Goal: Transaction & Acquisition: Purchase product/service

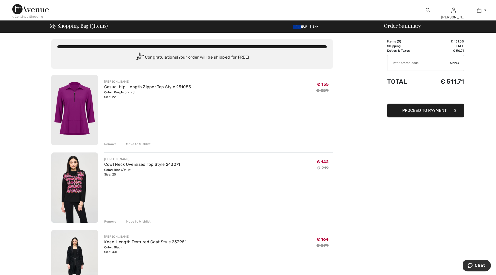
click at [75, 252] on img at bounding box center [74, 265] width 47 height 70
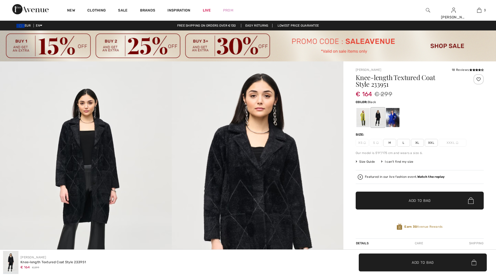
checkbox input "true"
click at [250, 191] on img at bounding box center [258, 190] width 172 height 258
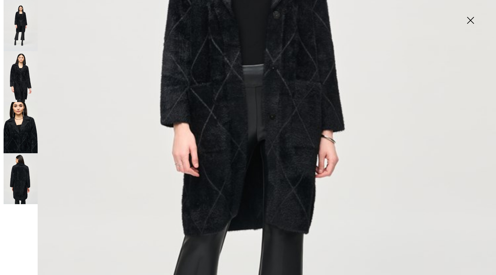
scroll to position [177, 0]
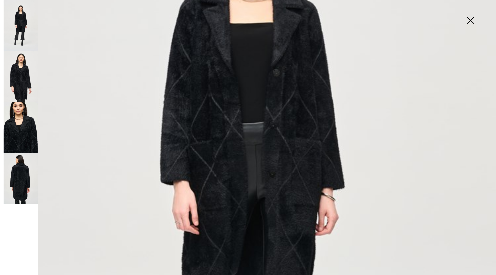
click at [16, 173] on img at bounding box center [21, 178] width 34 height 51
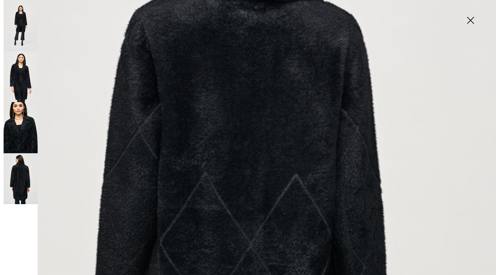
click at [26, 134] on img at bounding box center [21, 127] width 34 height 51
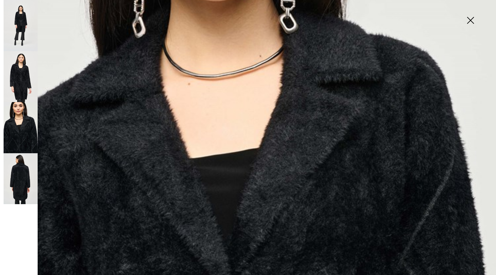
click at [24, 81] on img at bounding box center [21, 76] width 34 height 51
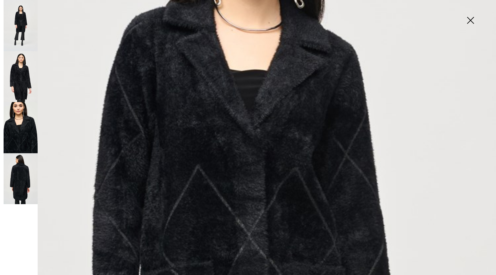
click at [20, 25] on img at bounding box center [21, 25] width 34 height 51
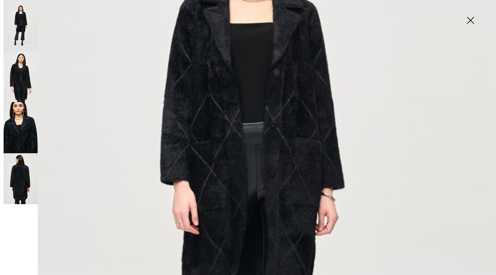
click at [471, 19] on img at bounding box center [471, 21] width 26 height 26
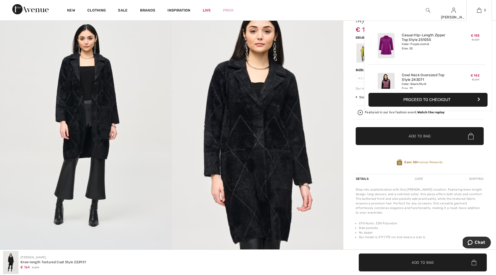
scroll to position [70, 0]
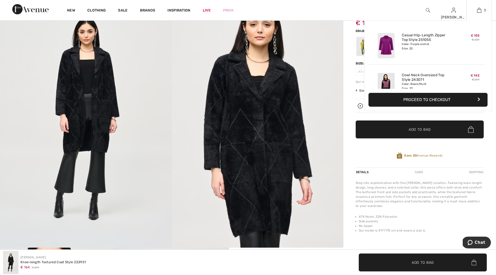
click at [435, 98] on button "Proceed to Checkout" at bounding box center [427, 100] width 119 height 14
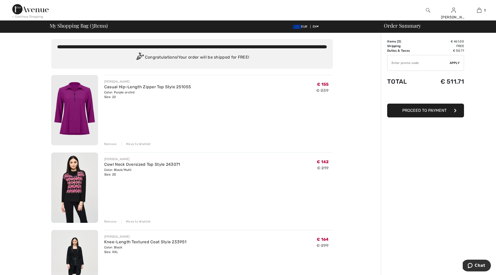
click at [413, 64] on input "TEXT" at bounding box center [418, 62] width 62 height 15
type input "SALEAVENUE"
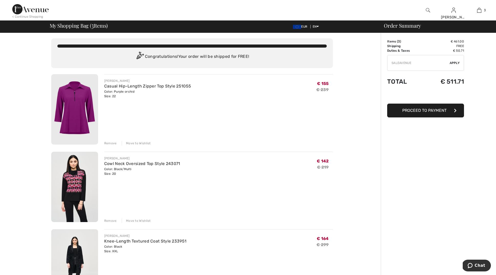
click at [454, 63] on span "Apply" at bounding box center [455, 63] width 10 height 5
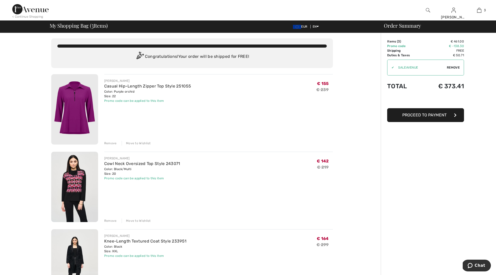
click at [82, 256] on img at bounding box center [74, 264] width 47 height 70
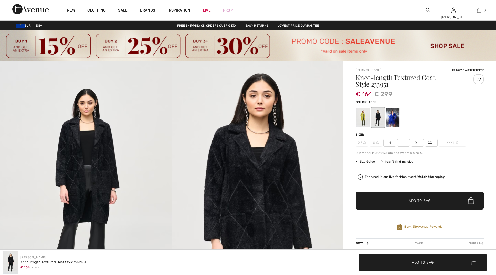
checkbox input "true"
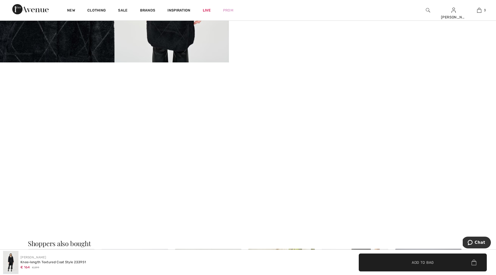
scroll to position [428, 0]
click at [65, 120] on video "Your browser does not support the video tag." at bounding box center [57, 90] width 114 height 57
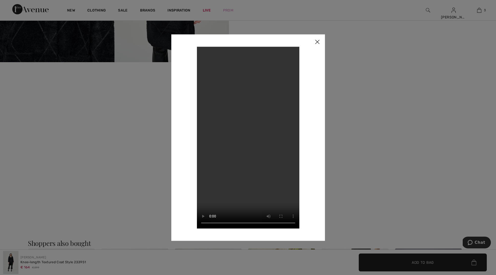
click at [317, 40] on img at bounding box center [317, 42] width 15 height 16
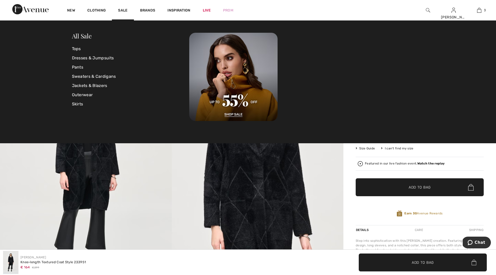
scroll to position [12, 0]
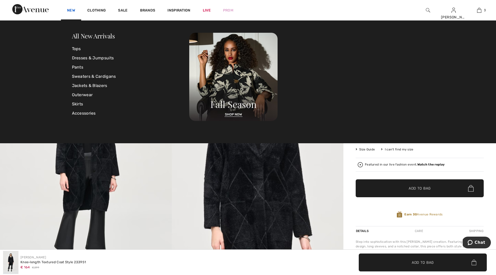
click at [72, 8] on link "New" at bounding box center [71, 10] width 8 height 5
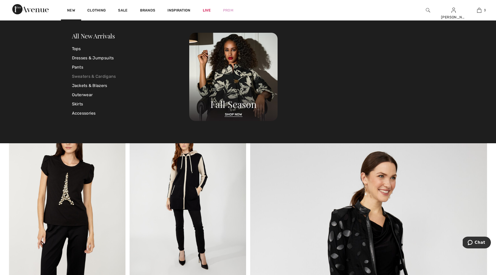
click at [85, 77] on link "Sweaters & Cardigans" at bounding box center [131, 76] width 118 height 9
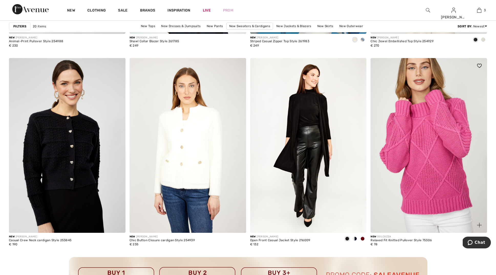
scroll to position [652, 0]
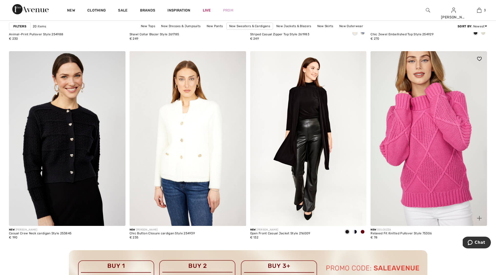
click at [419, 134] on img at bounding box center [428, 138] width 116 height 175
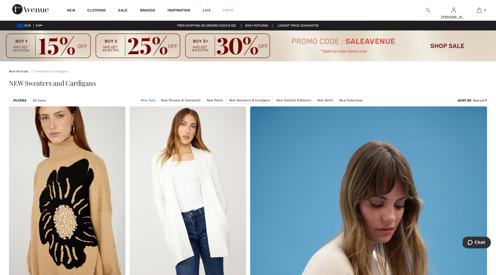
click at [149, 99] on link "New Tops" at bounding box center [147, 100] width 19 height 7
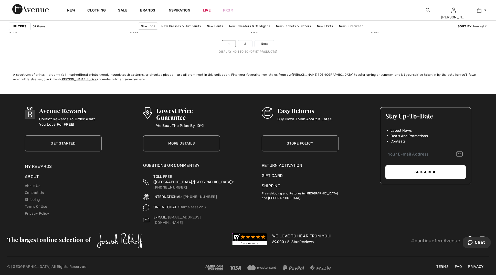
scroll to position [3077, 0]
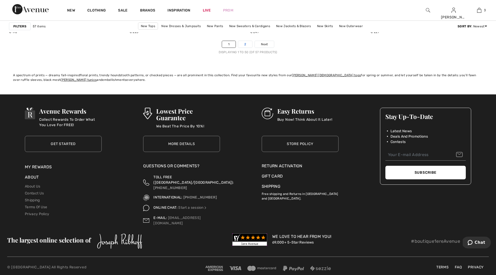
click at [247, 43] on link "2" at bounding box center [245, 44] width 14 height 7
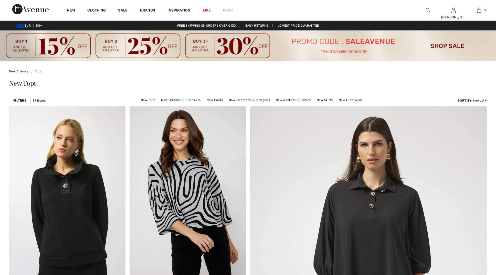
checkbox input "true"
click at [150, 99] on link "New Tops" at bounding box center [147, 100] width 19 height 7
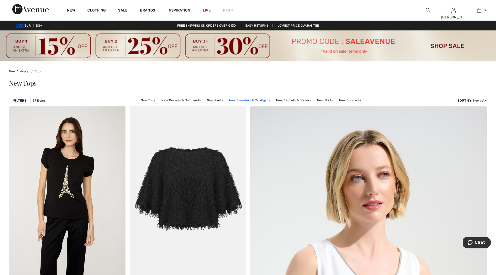
click at [245, 100] on link "New Sweaters & Cardigans" at bounding box center [250, 100] width 46 height 7
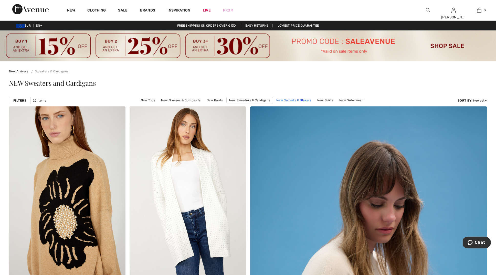
click at [290, 100] on link "New Jackets & Blazers" at bounding box center [294, 100] width 40 height 7
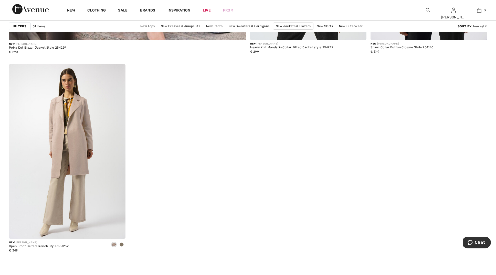
scroll to position [1984, 0]
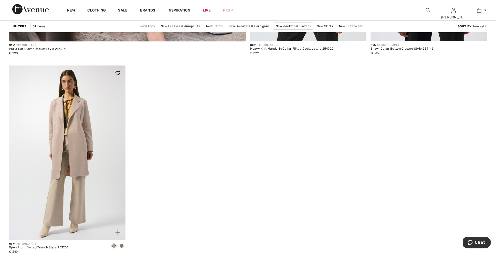
click at [121, 245] on span at bounding box center [122, 246] width 4 height 4
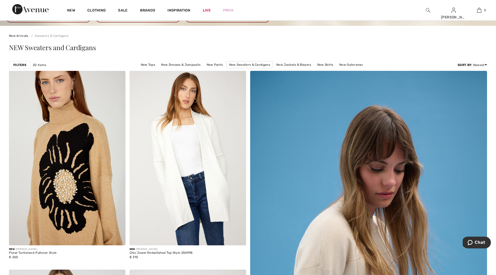
scroll to position [29, 0]
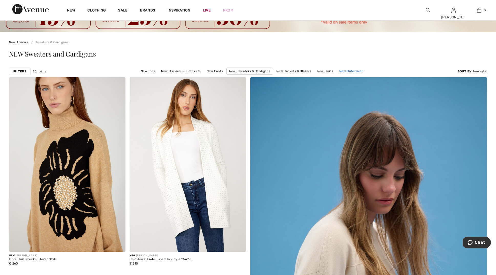
click at [345, 71] on link "New Outerwear" at bounding box center [351, 71] width 29 height 7
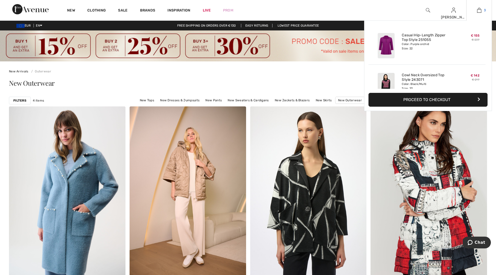
click at [479, 11] on img at bounding box center [479, 10] width 4 height 6
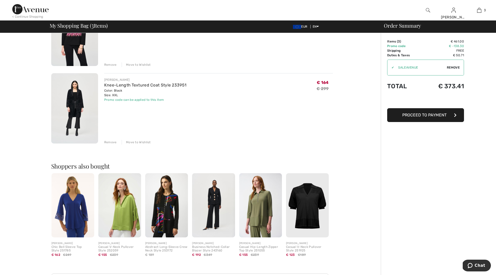
scroll to position [157, 0]
click at [173, 199] on img at bounding box center [166, 205] width 43 height 64
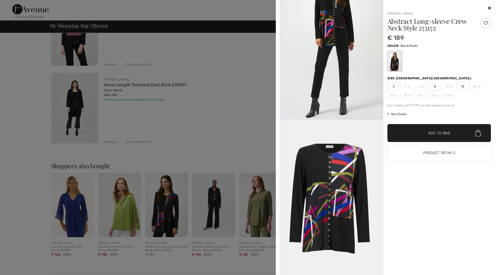
scroll to position [519, 0]
click at [209, 135] on div at bounding box center [248, 137] width 496 height 275
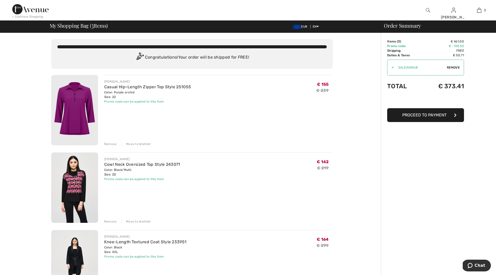
scroll to position [0, 0]
